Goal: Check status: Check status

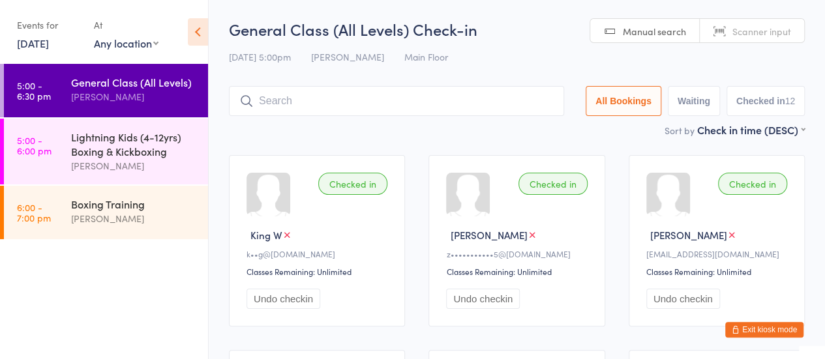
click at [29, 47] on link "[DATE]" at bounding box center [33, 43] width 32 height 14
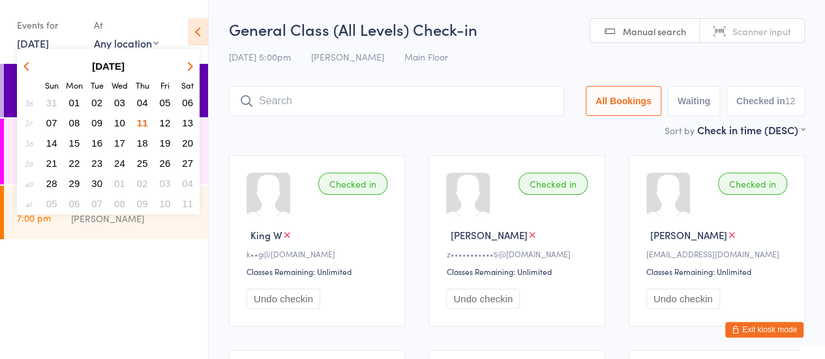
click at [96, 128] on span "09" at bounding box center [96, 122] width 11 height 11
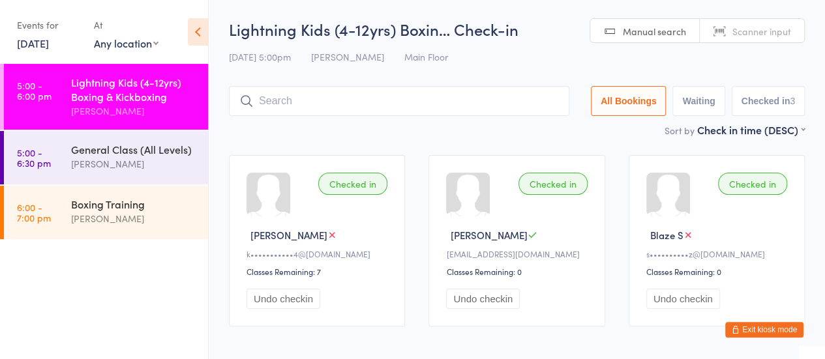
scroll to position [57, 0]
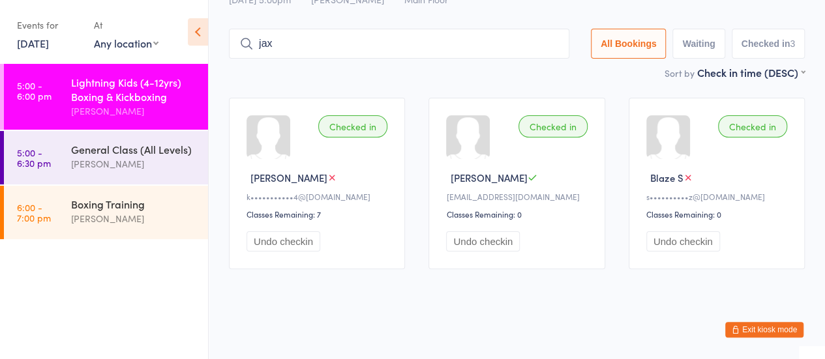
type input "[PERSON_NAME]"
click at [548, 44] on input "[PERSON_NAME]" at bounding box center [399, 44] width 340 height 30
click at [267, 233] on button "Undo checkin" at bounding box center [284, 242] width 74 height 20
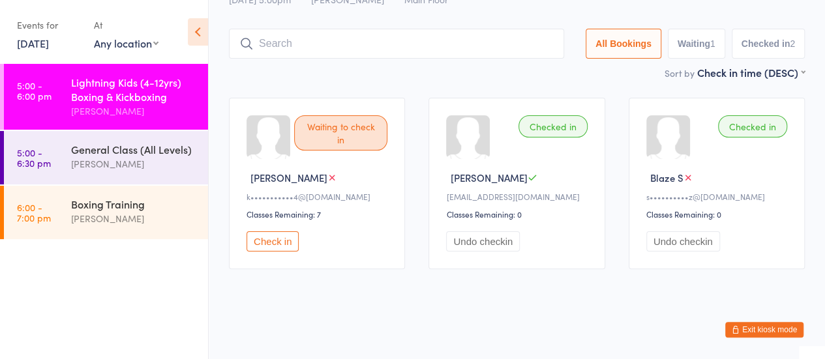
click at [305, 46] on input "search" at bounding box center [396, 44] width 335 height 30
type input "jax ray"
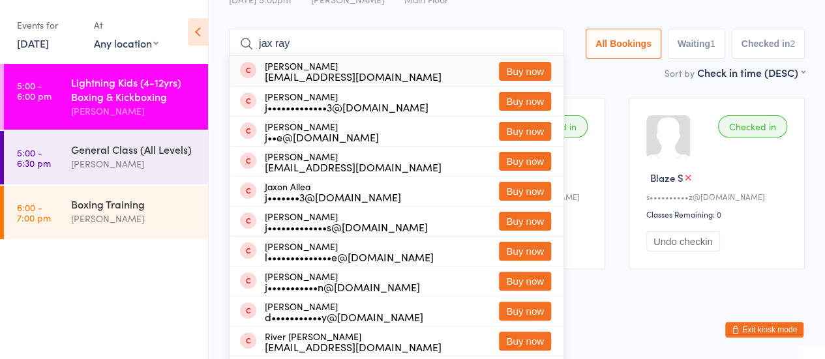
click at [541, 42] on input "jax ray" at bounding box center [396, 44] width 335 height 30
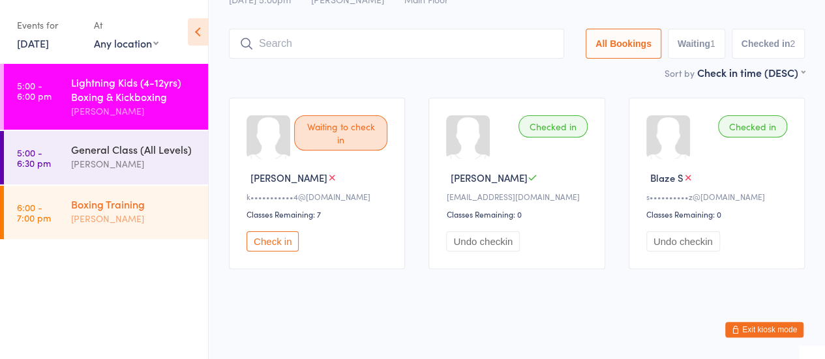
scroll to position [0, 0]
